Goal: Information Seeking & Learning: Learn about a topic

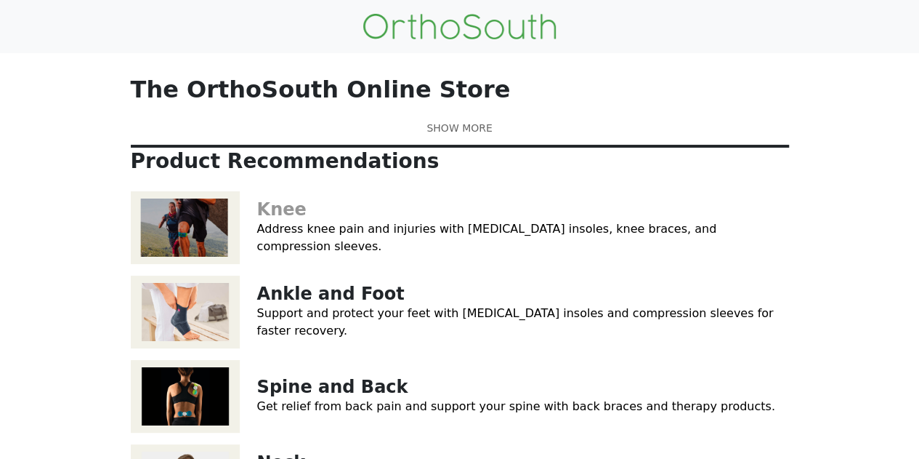
click at [264, 220] on link "Knee" at bounding box center [281, 209] width 49 height 20
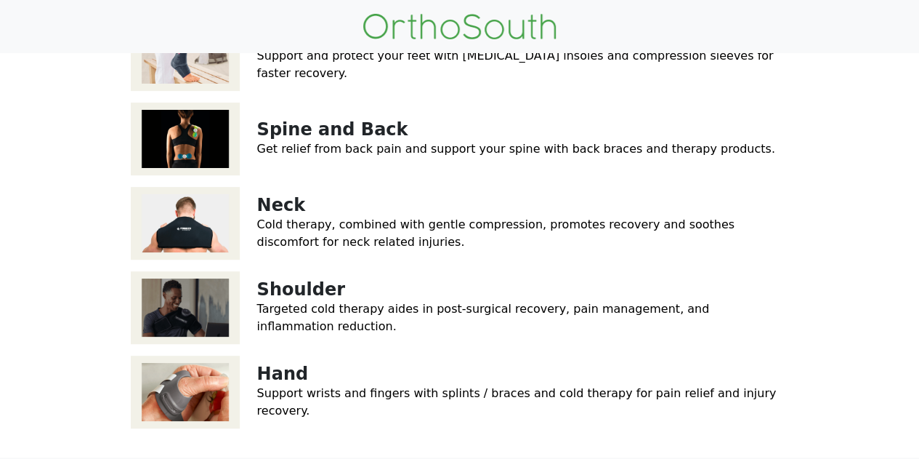
scroll to position [291, 0]
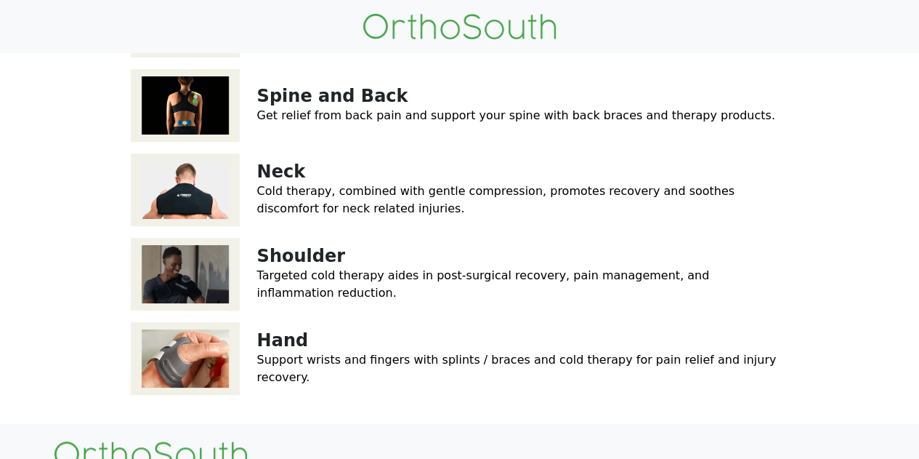
click at [344, 13] on link "Ankle and Foot" at bounding box center [331, 3] width 148 height 20
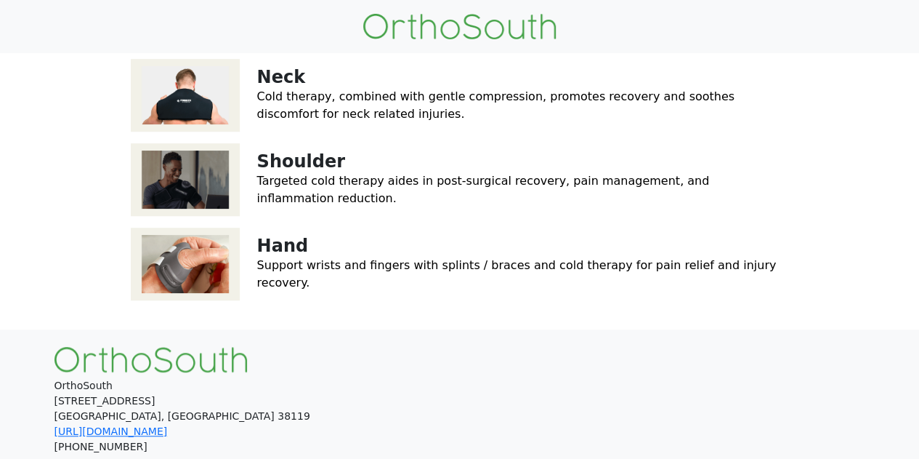
scroll to position [509, 0]
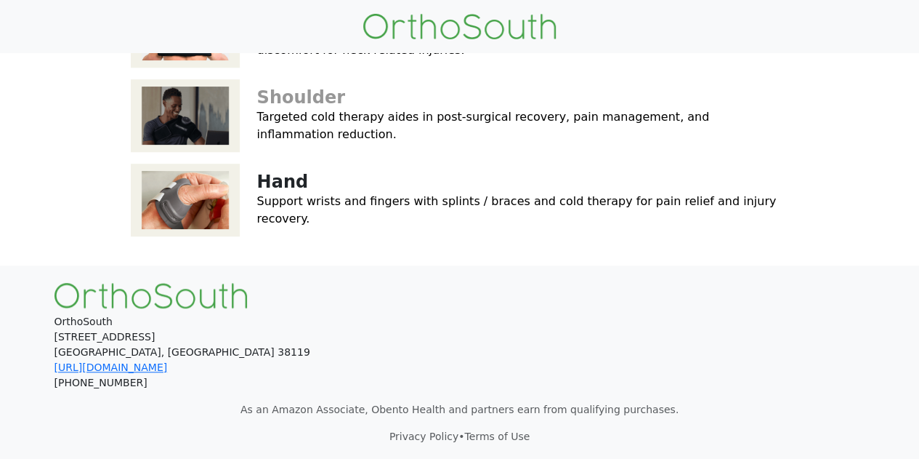
click at [300, 108] on link "Shoulder" at bounding box center [301, 97] width 88 height 20
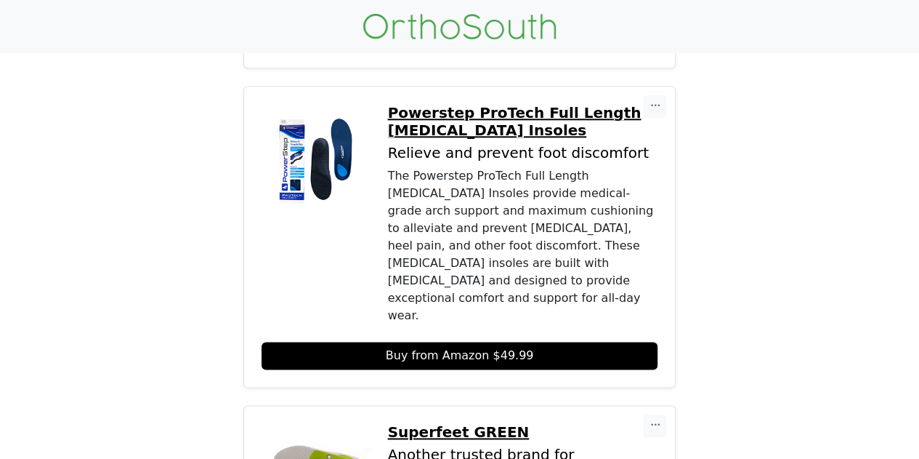
scroll to position [581, 0]
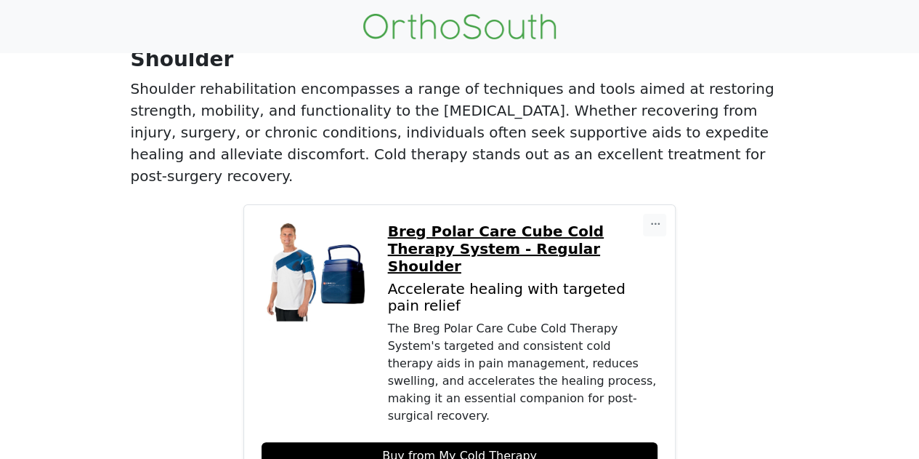
scroll to position [145, 0]
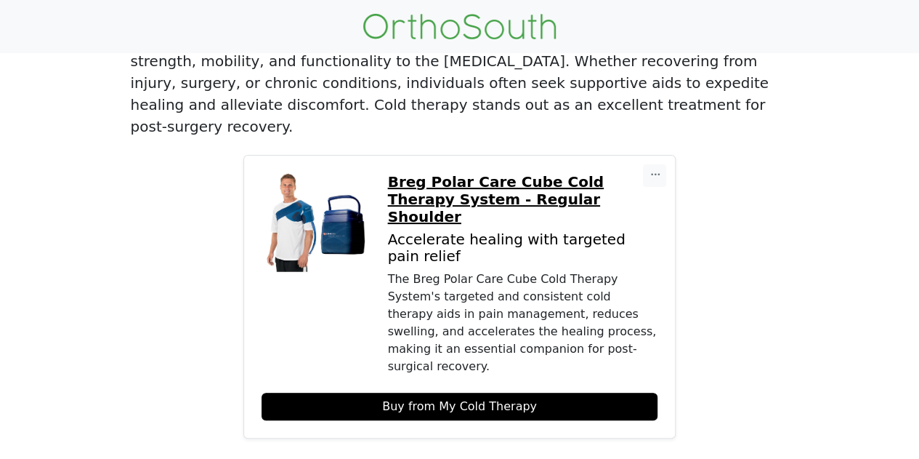
click at [520, 178] on p "Breg Polar Care Cube Cold Therapy System - Regular Shoulder" at bounding box center [523, 199] width 270 height 52
